Goal: Task Accomplishment & Management: Manage account settings

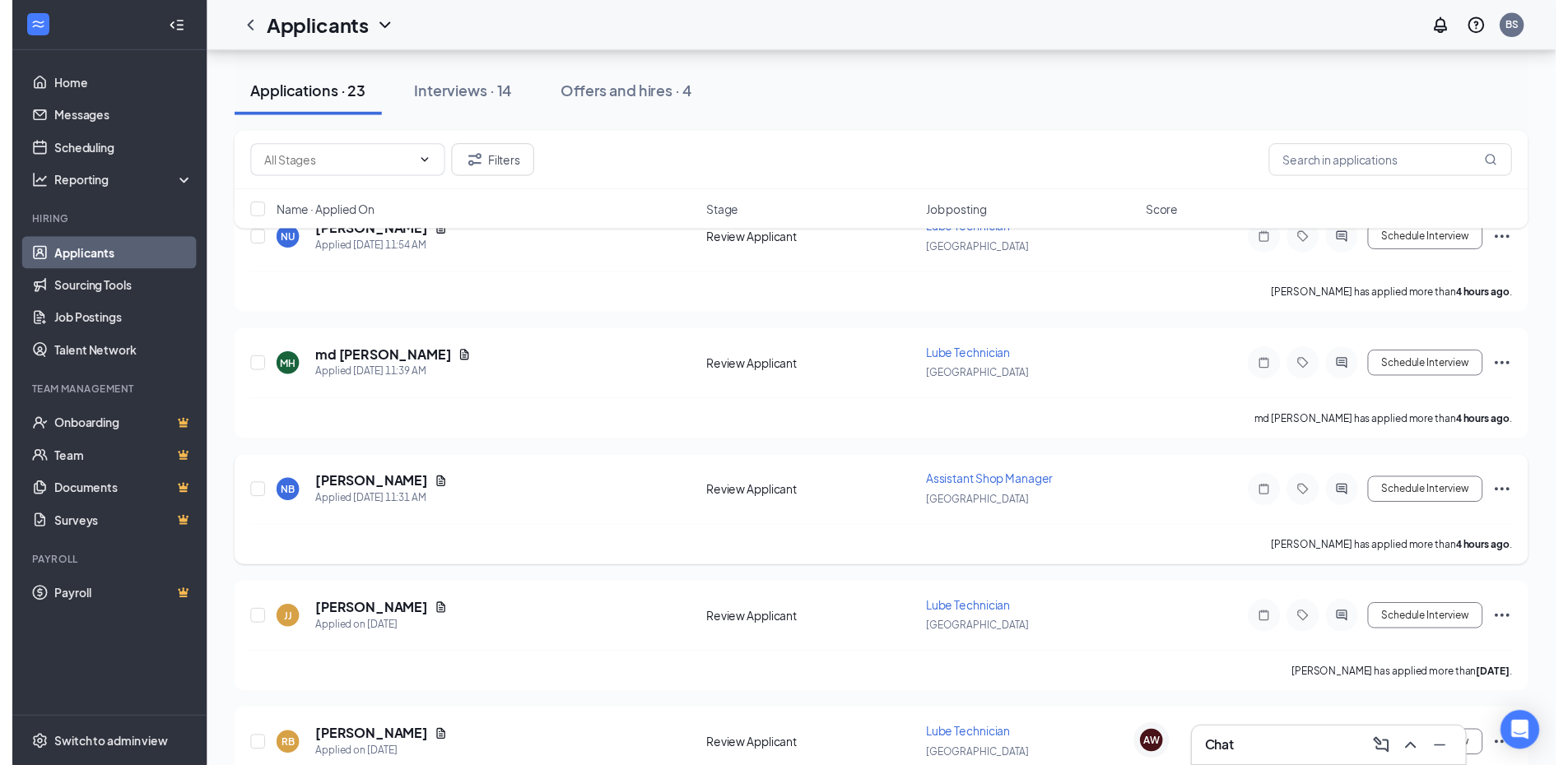
scroll to position [82, 0]
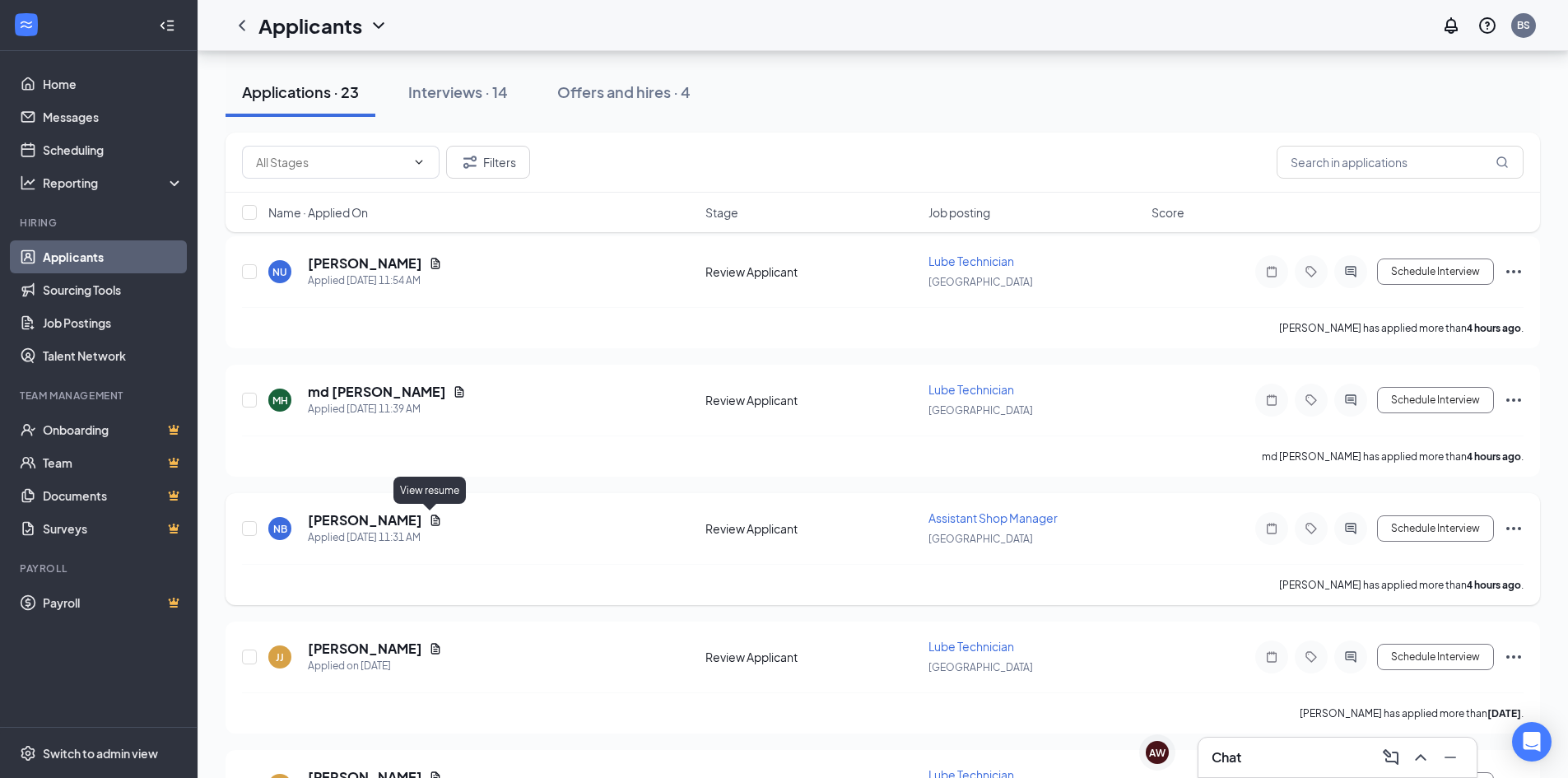
click at [431, 520] on icon "Document" at bounding box center [435, 520] width 9 height 11
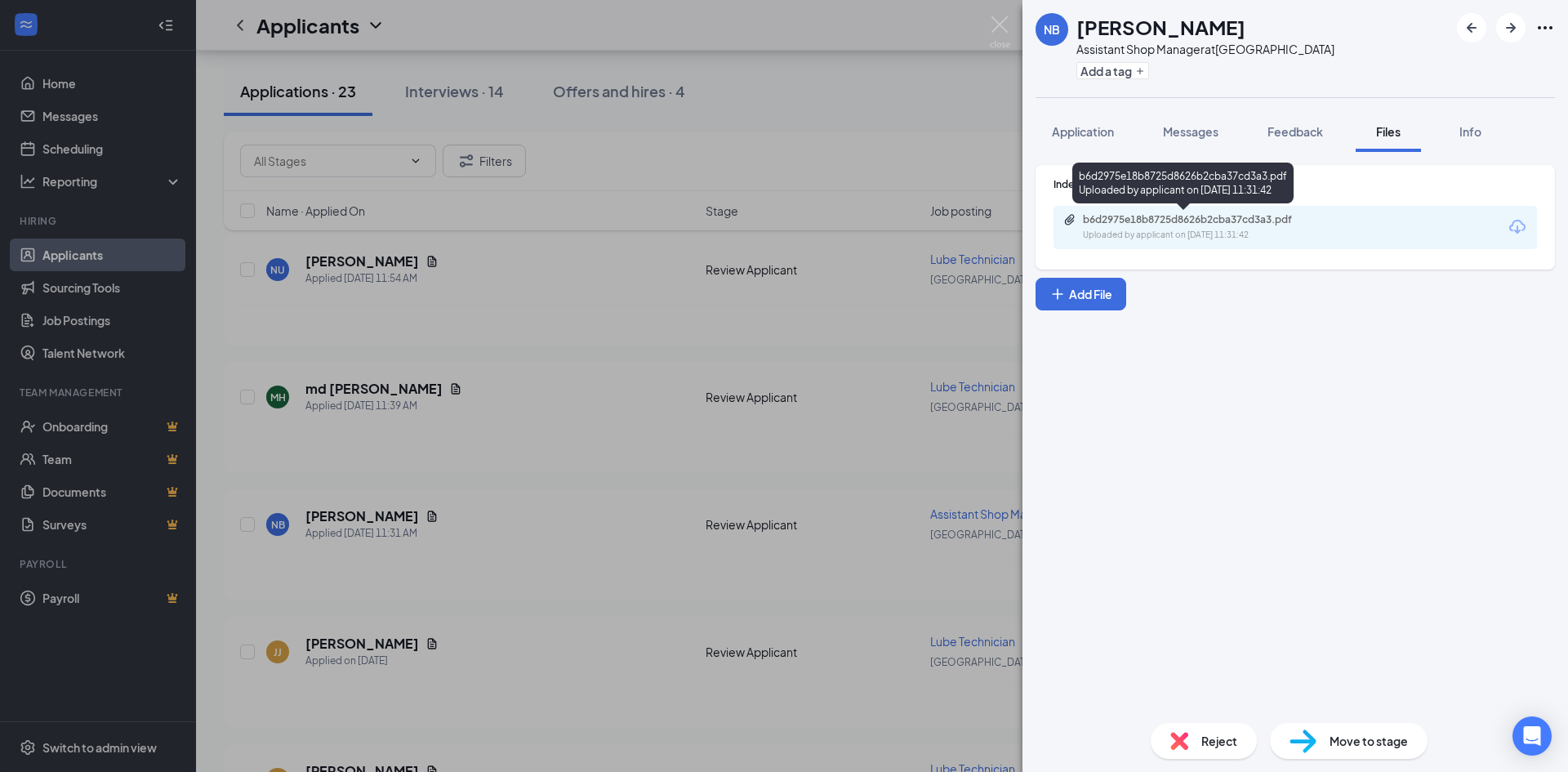
click at [1265, 237] on div "Uploaded by applicant on [DATE] 11:31:42" at bounding box center [1206, 236] width 245 height 13
click at [550, 233] on div "NB [PERSON_NAME] Assistant Shop Manager at [GEOGRAPHIC_DATA] Add a tag Applicat…" at bounding box center [784, 386] width 1568 height 772
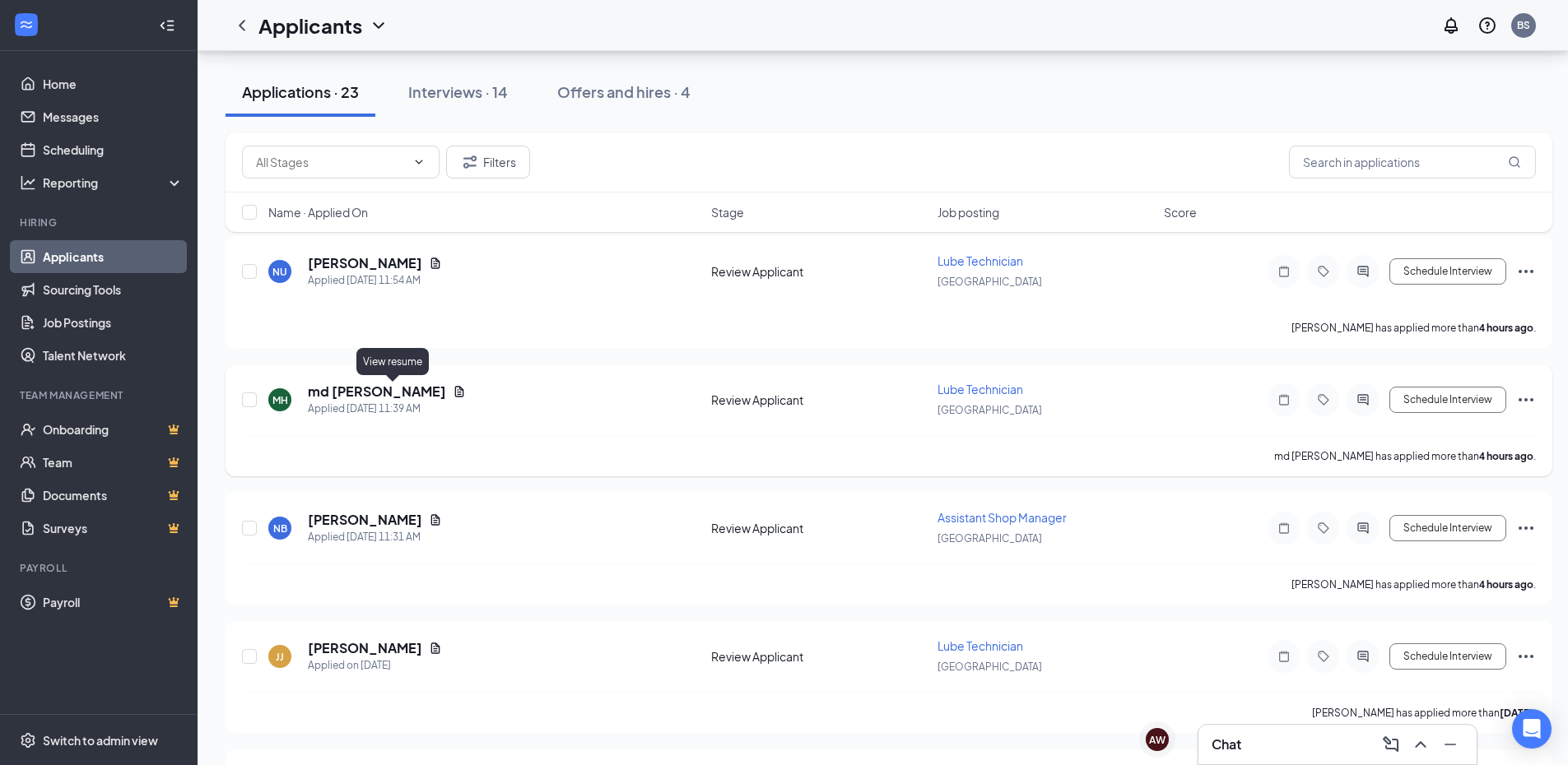
click at [455, 392] on icon "Document" at bounding box center [459, 391] width 9 height 11
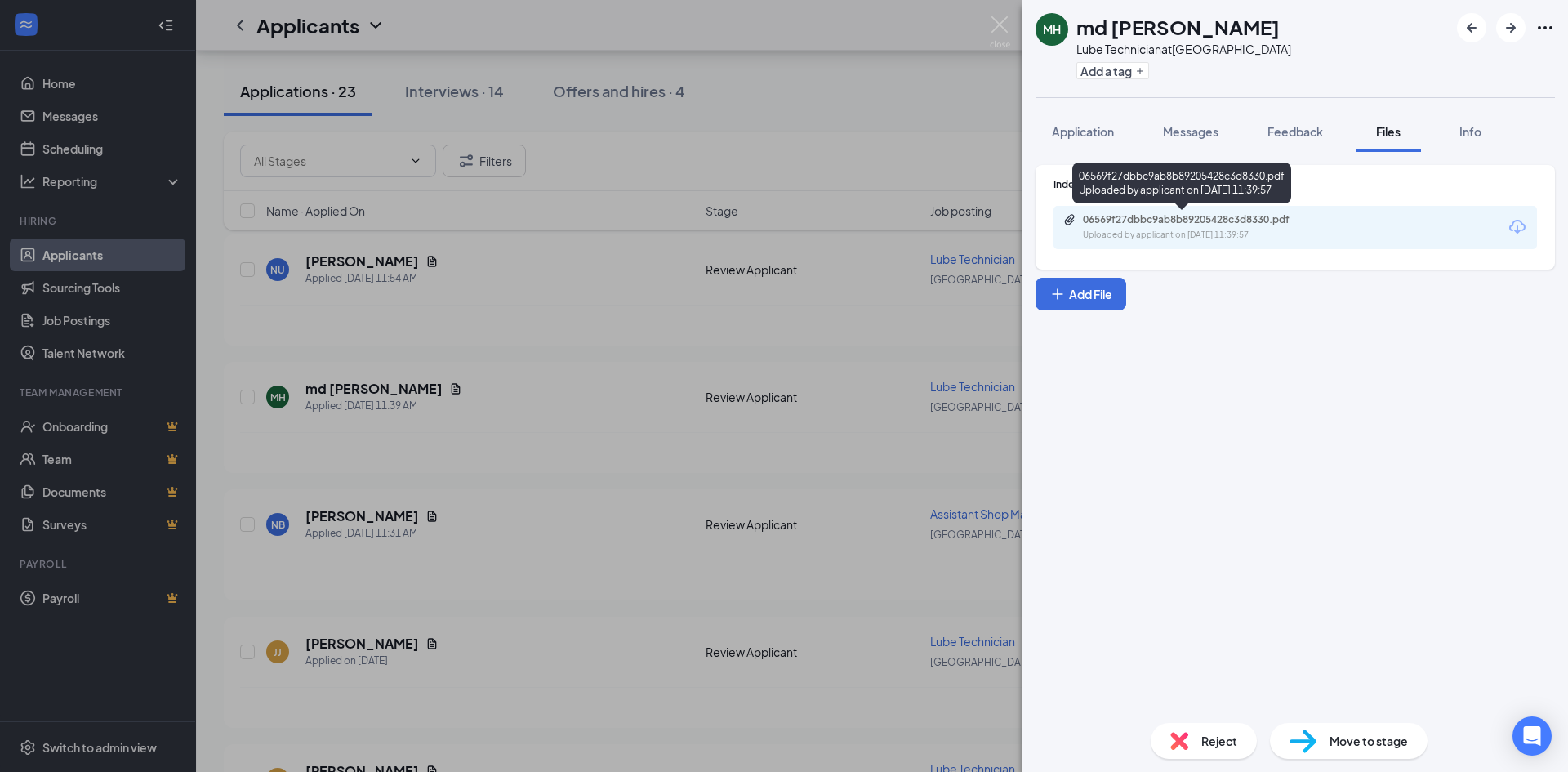
click at [1087, 217] on div "06569f27dbbc9ab8b89205428c3d8330.pdf" at bounding box center [1197, 220] width 229 height 13
click at [656, 163] on div "MH md [PERSON_NAME] Technician at [GEOGRAPHIC_DATA] Add a tag Application Messa…" at bounding box center [784, 386] width 1568 height 772
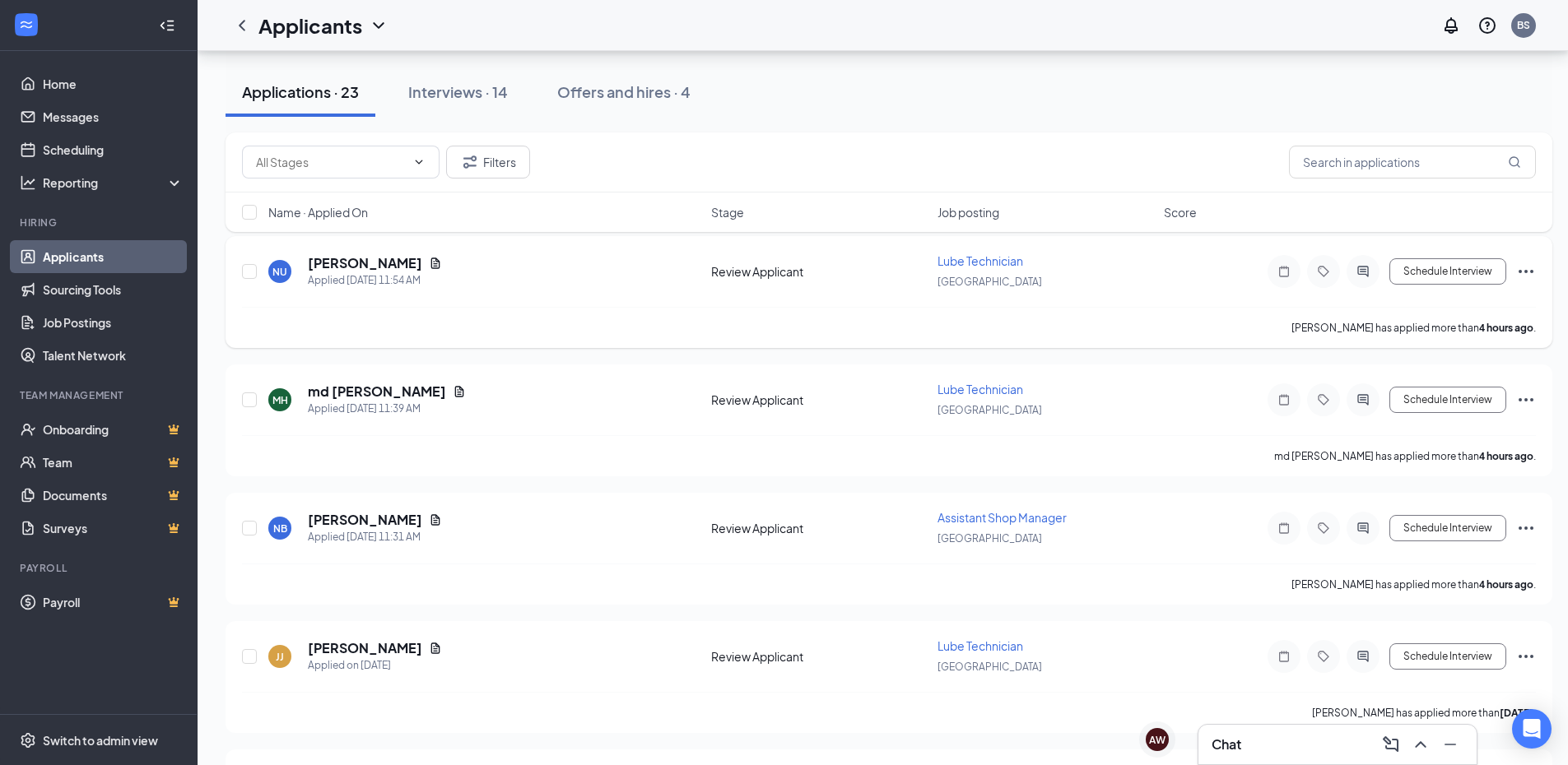
click at [445, 261] on div "NU [PERSON_NAME] Applied [DATE] 11:54 AM" at bounding box center [485, 271] width 433 height 34
click at [439, 261] on icon "Document" at bounding box center [435, 263] width 9 height 11
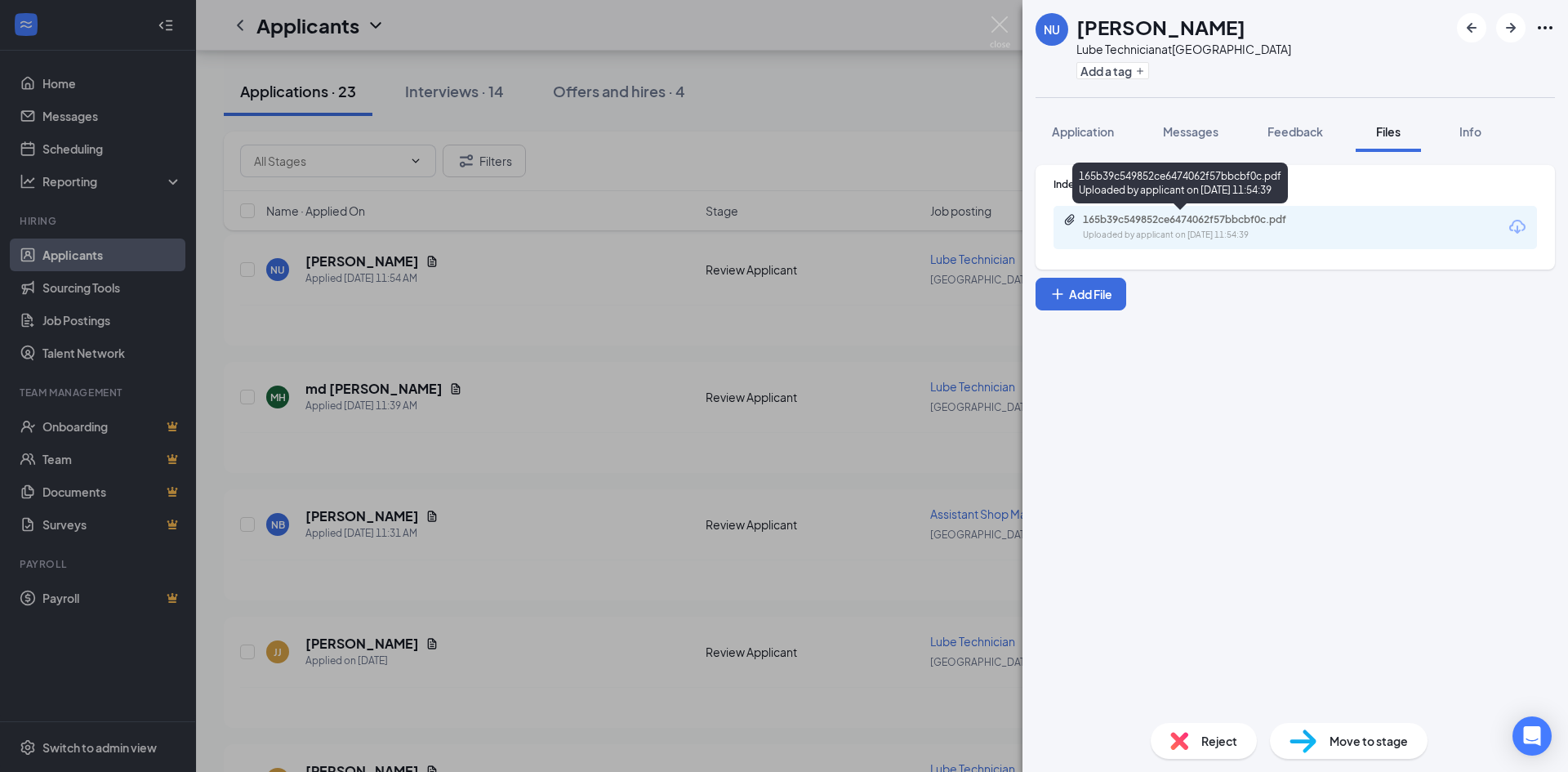
click at [1208, 230] on div "Uploaded by applicant on [DATE] 11:54:39" at bounding box center [1206, 236] width 245 height 13
click at [1009, 27] on img at bounding box center [1000, 32] width 21 height 32
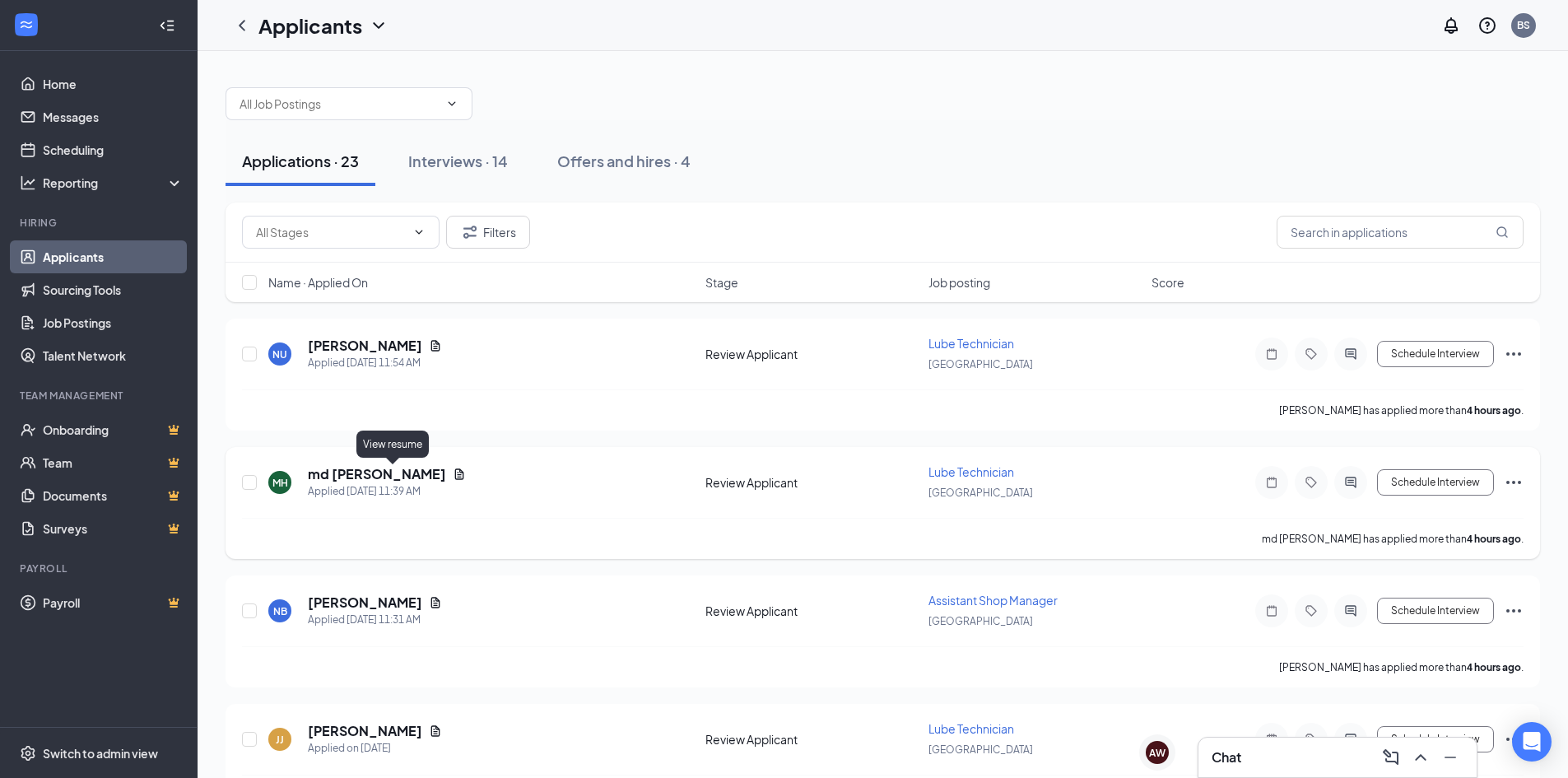
click at [453, 478] on icon "Document" at bounding box center [460, 474] width 13 height 13
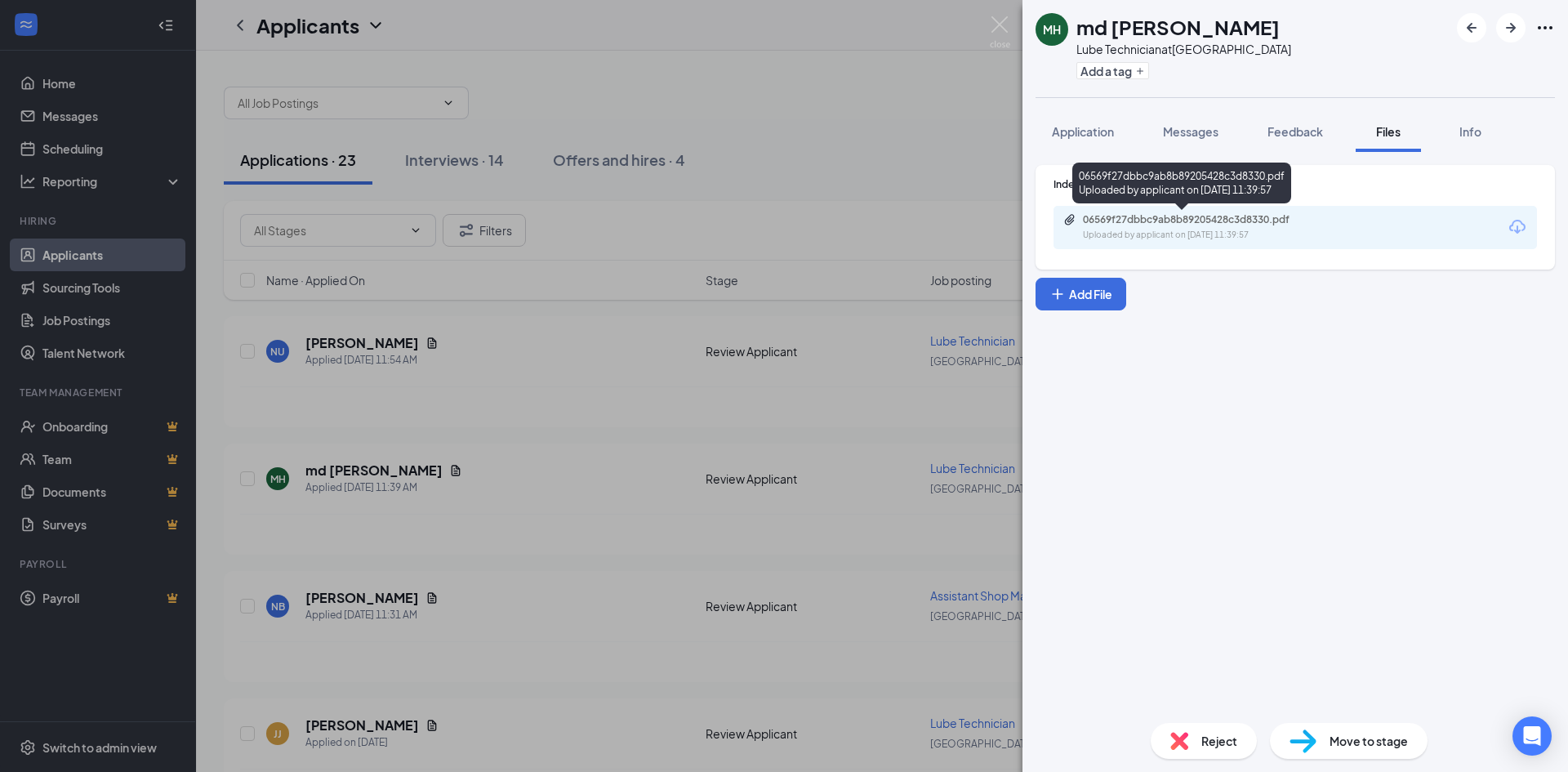
click at [1182, 232] on div "Uploaded by applicant on [DATE] 11:39:57" at bounding box center [1206, 236] width 245 height 13
click at [441, 390] on div "MH md [PERSON_NAME] Technician at [GEOGRAPHIC_DATA] Add a tag Application Messa…" at bounding box center [784, 386] width 1568 height 772
